Goal: Information Seeking & Learning: Compare options

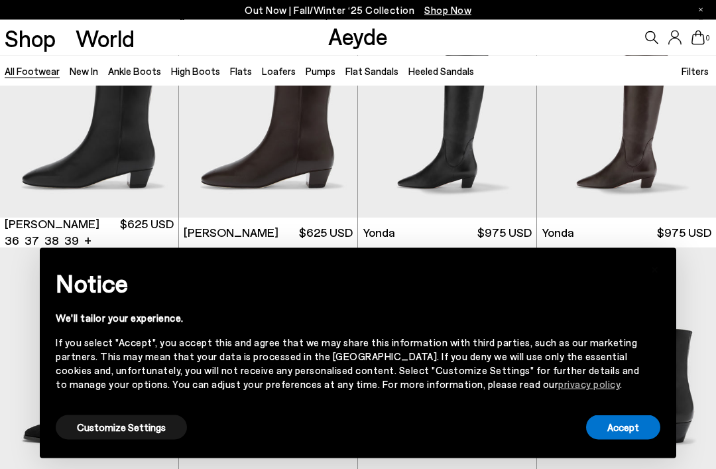
scroll to position [93, 0]
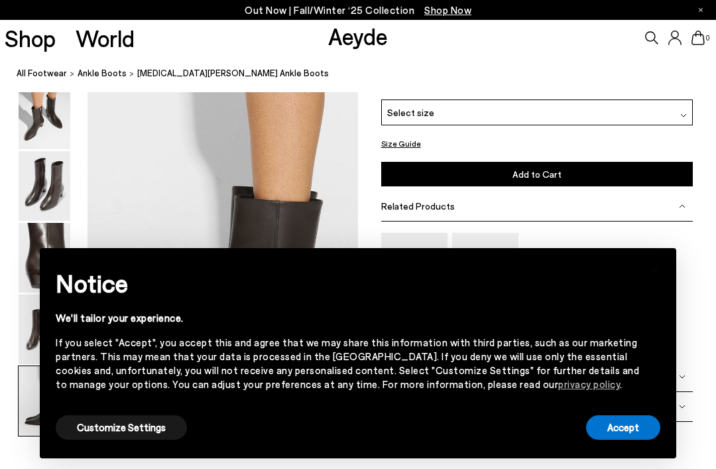
scroll to position [1830, 0]
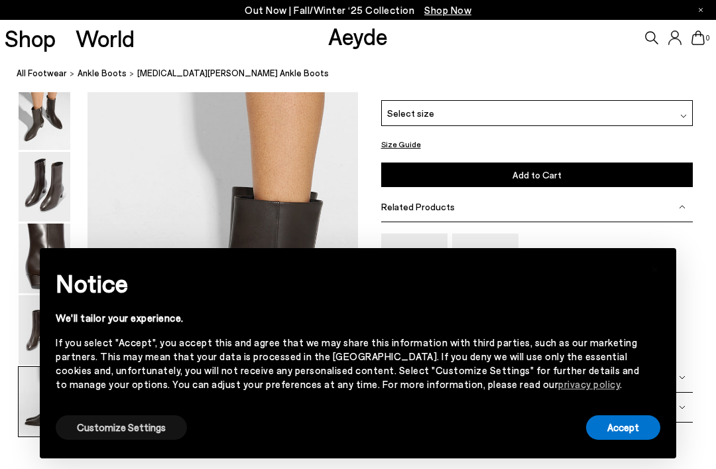
click at [123, 422] on button "Customize Settings" at bounding box center [121, 427] width 131 height 25
click at [128, 427] on button "Customize Settings" at bounding box center [121, 427] width 131 height 25
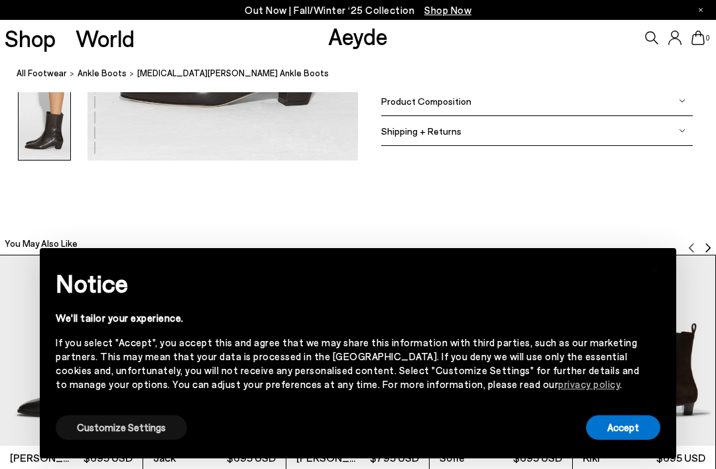
scroll to position [2124, 0]
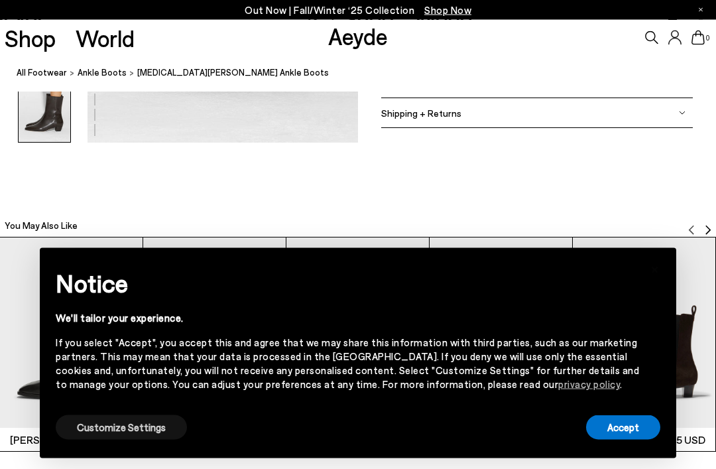
click at [135, 440] on button "Customize Settings" at bounding box center [121, 427] width 131 height 25
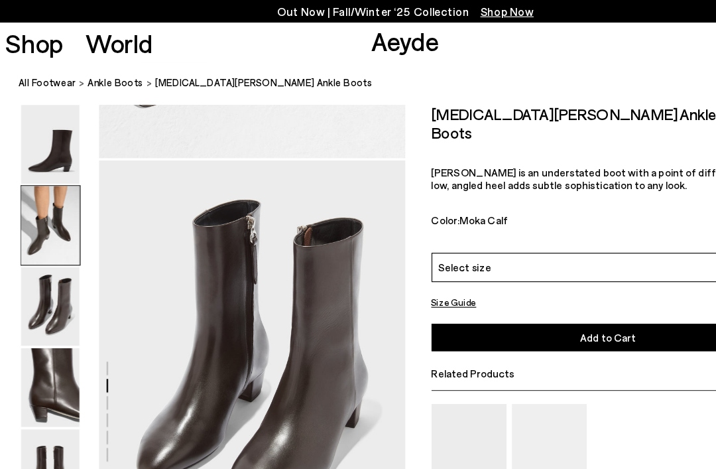
scroll to position [665, 0]
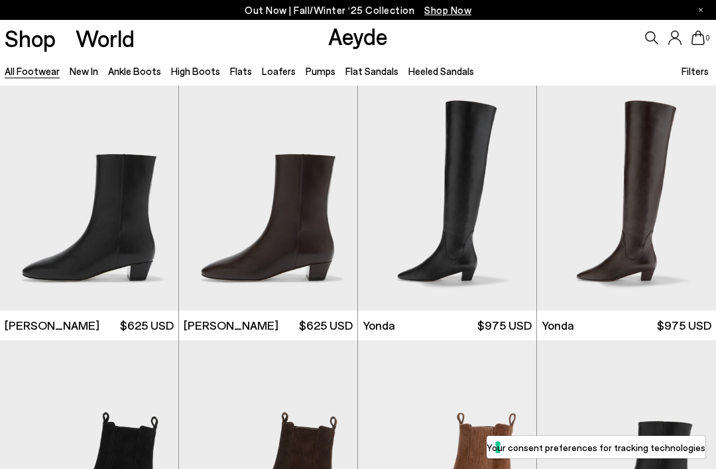
scroll to position [135, 0]
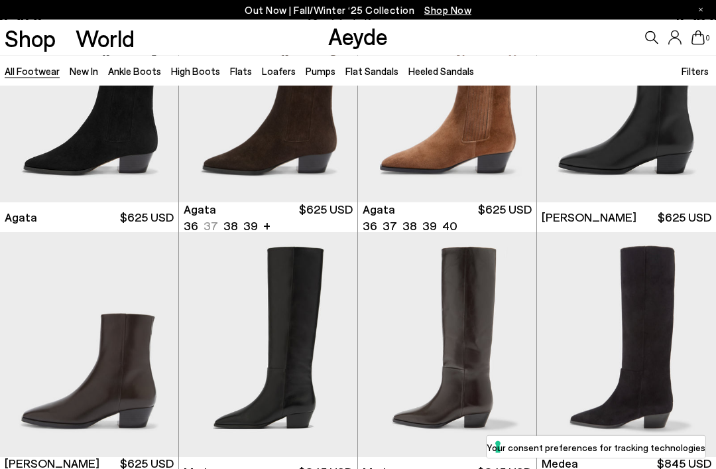
scroll to position [361, 0]
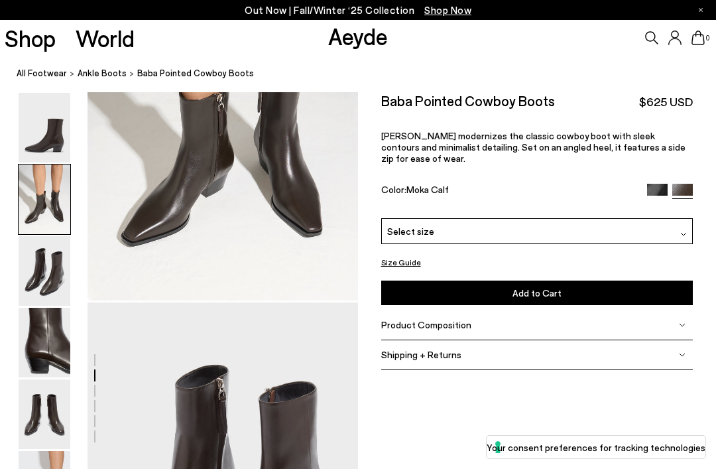
scroll to position [363, 0]
